Goal: Information Seeking & Learning: Learn about a topic

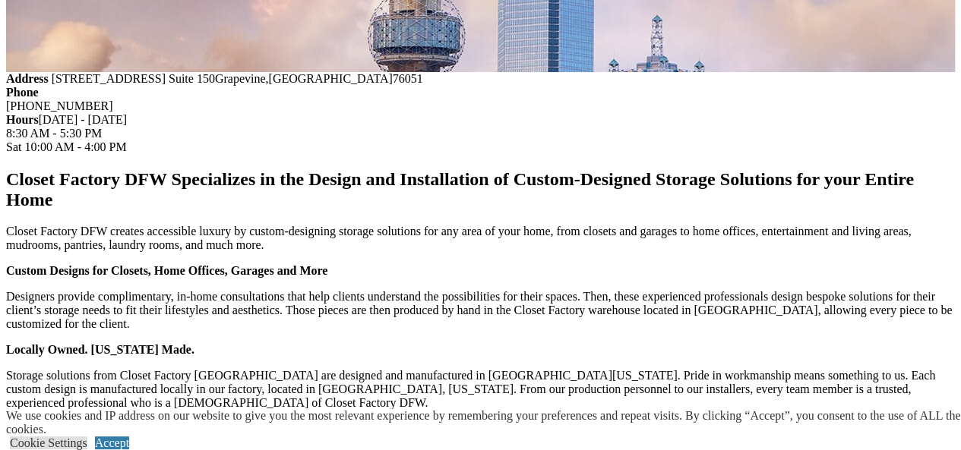
scroll to position [1955, 0]
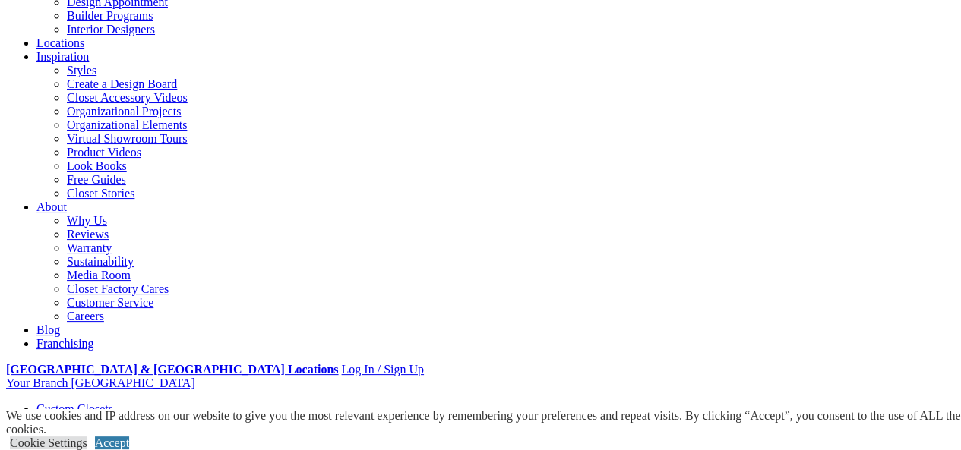
scroll to position [76, 0]
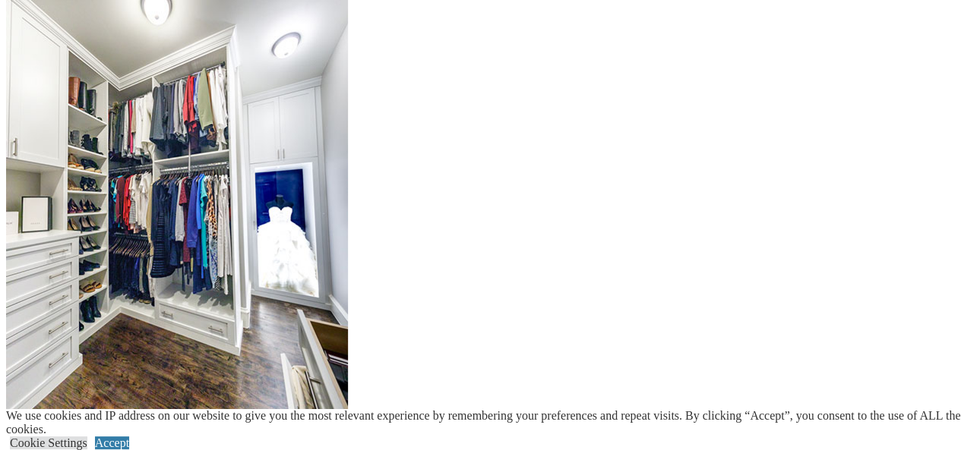
scroll to position [1671, 0]
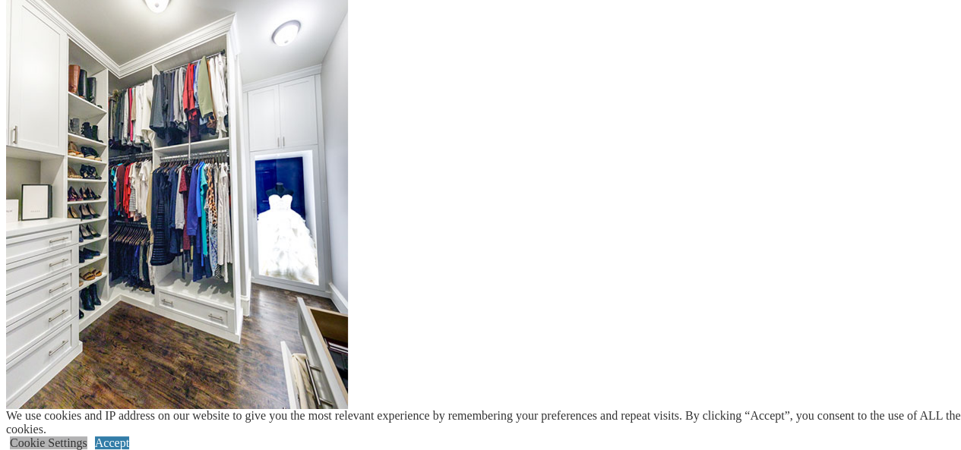
click at [87, 437] on link "Cookie Settings" at bounding box center [48, 443] width 77 height 13
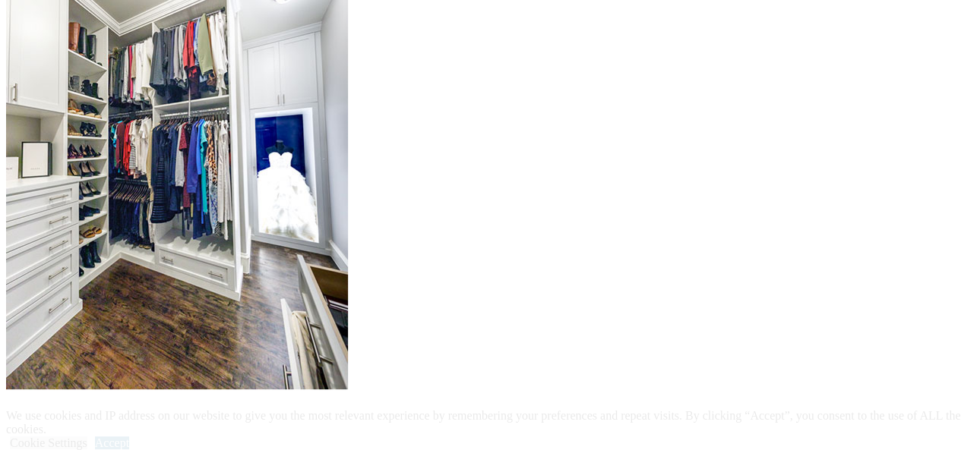
scroll to position [1747, 0]
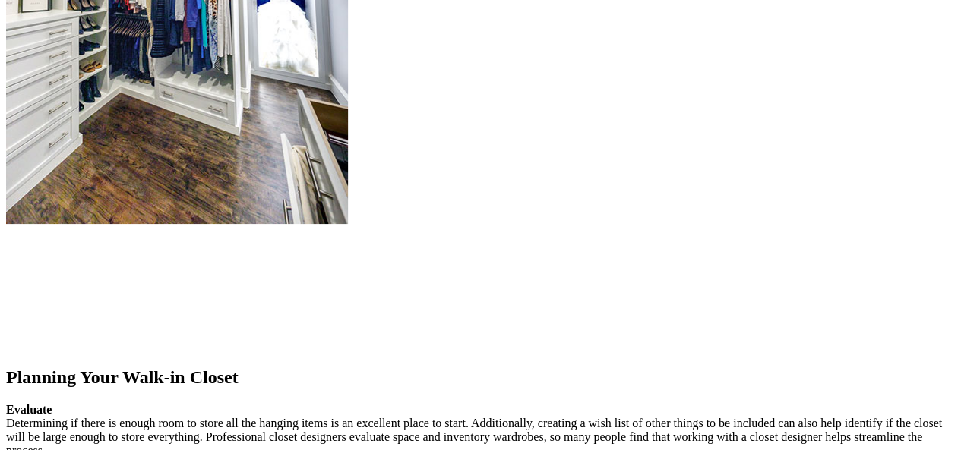
scroll to position [1899, 0]
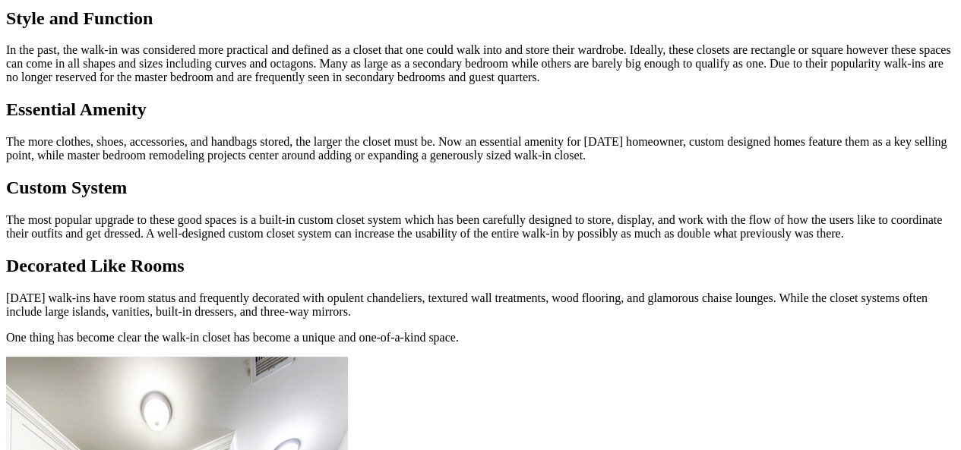
scroll to position [1215, 0]
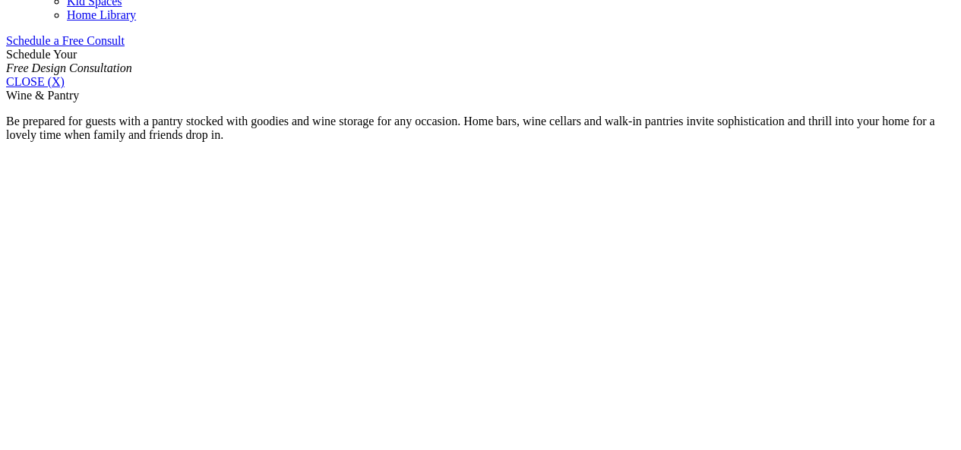
scroll to position [987, 0]
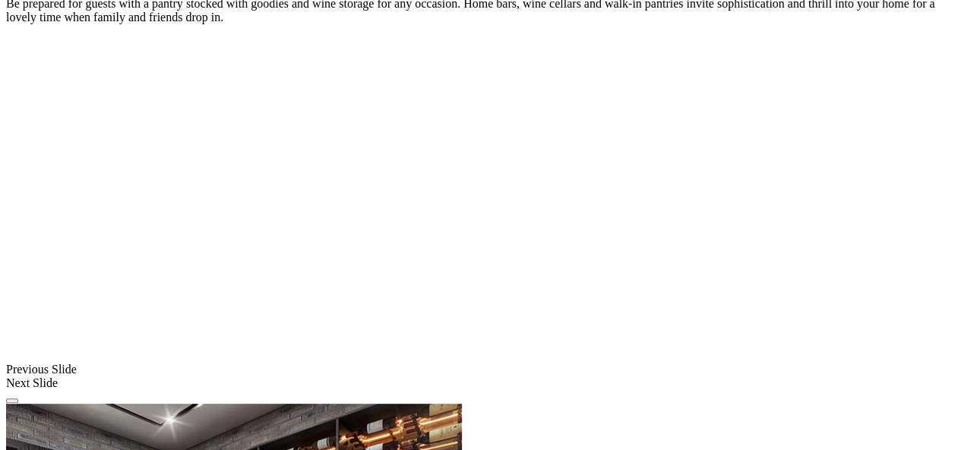
scroll to position [1139, 0]
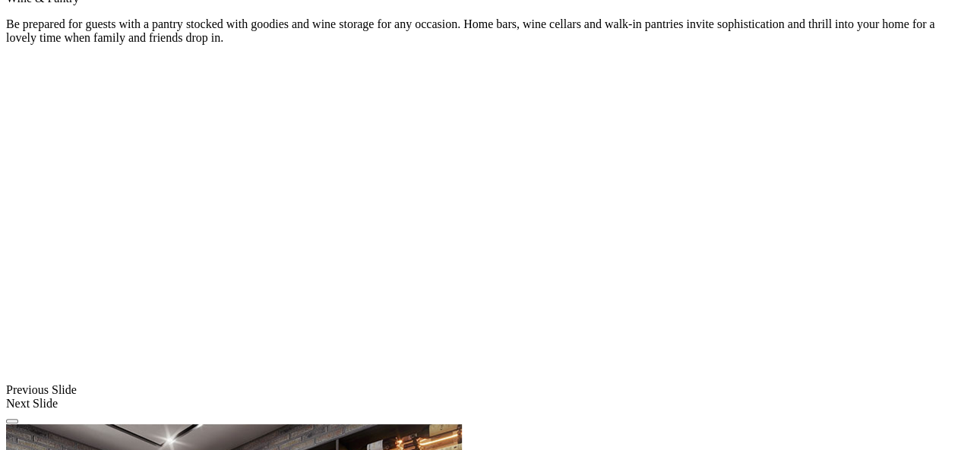
scroll to position [1063, 0]
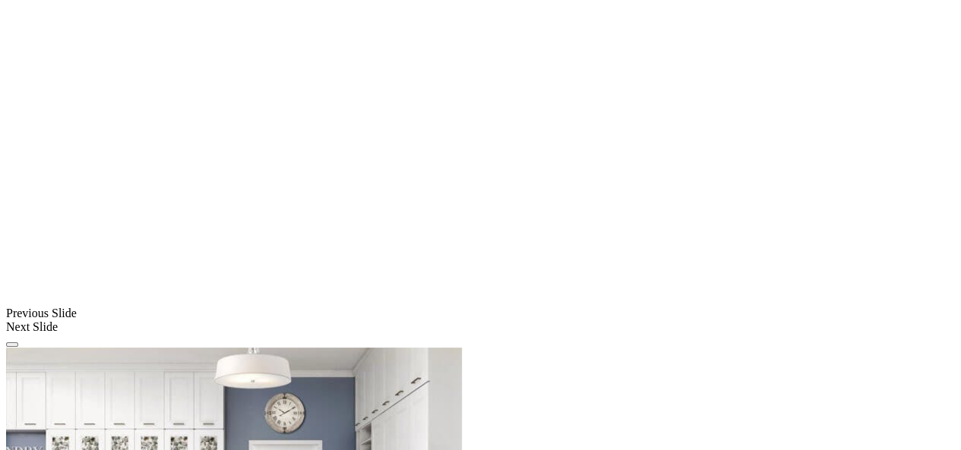
scroll to position [1155, 0]
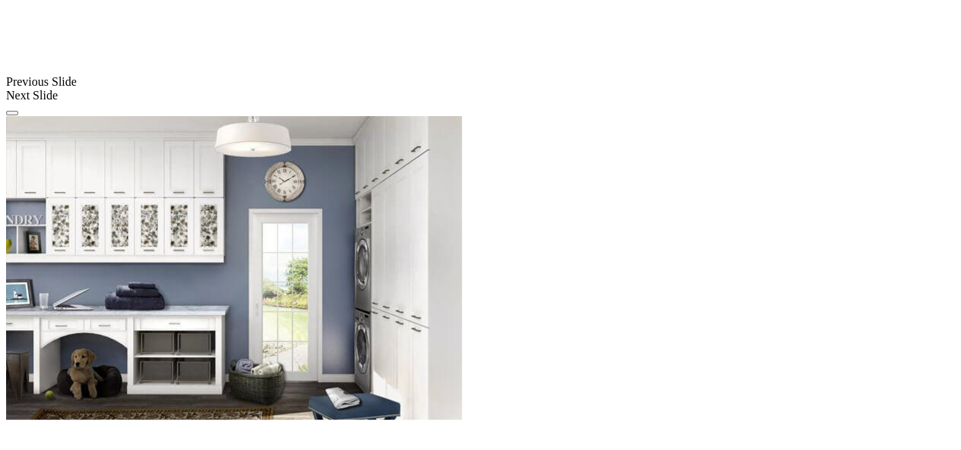
scroll to position [1382, 0]
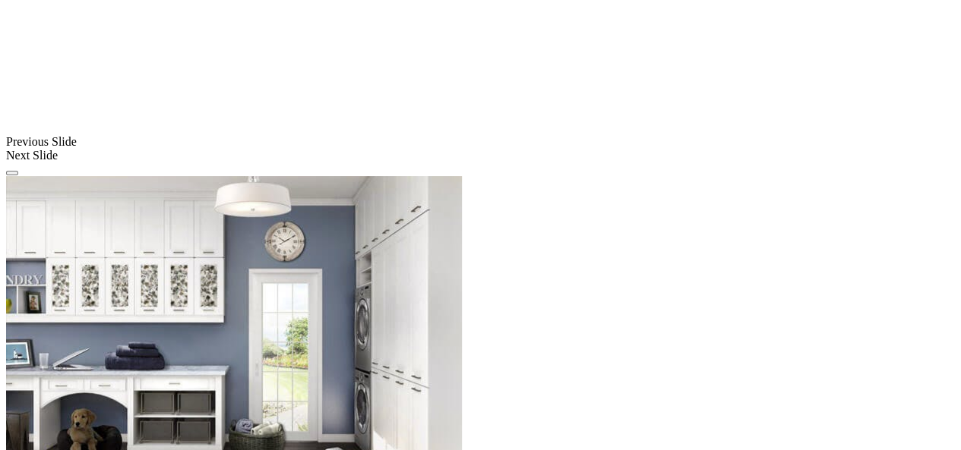
scroll to position [1155, 0]
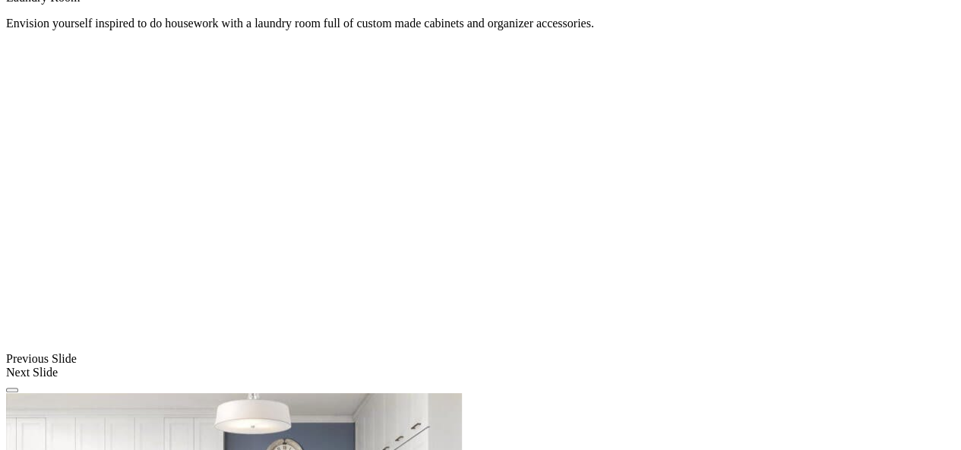
scroll to position [1003, 0]
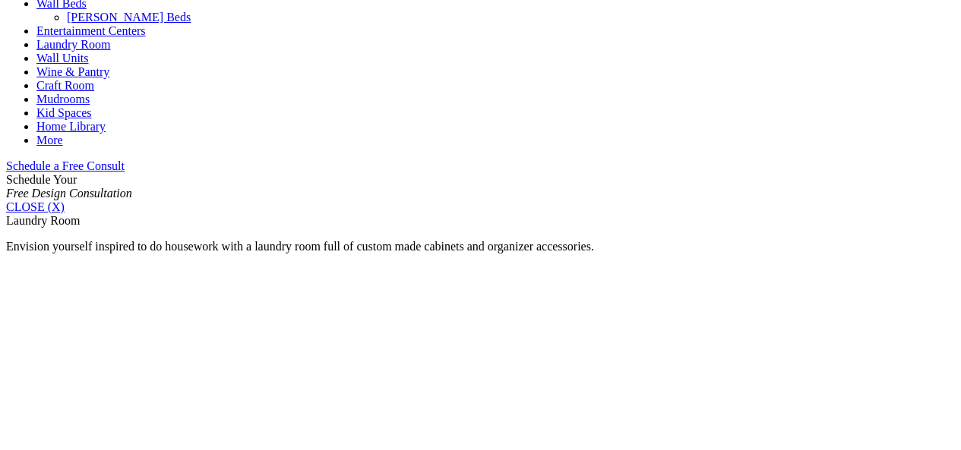
scroll to position [775, 0]
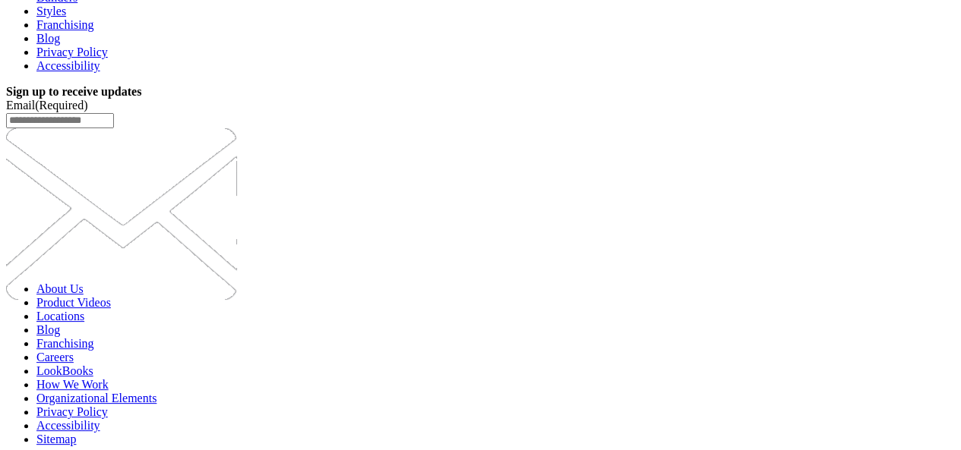
scroll to position [4245, 0]
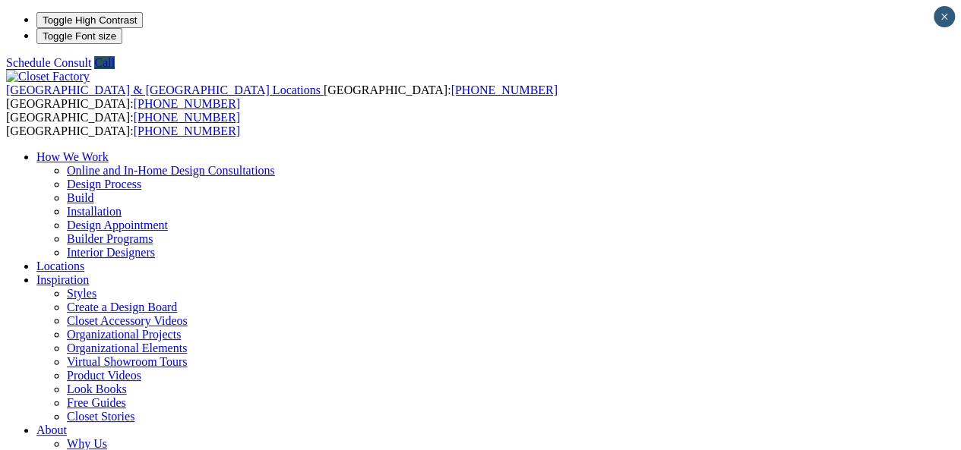
type input "*****"
click input "*" at bounding box center [0, 0] width 0 height 0
